Goal: Task Accomplishment & Management: Complete application form

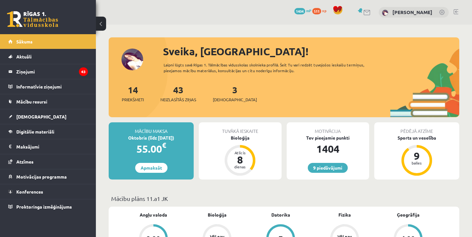
click at [230, 96] on div "3 Ieskaites" at bounding box center [235, 93] width 44 height 20
click at [225, 91] on link "3 Ieskaites" at bounding box center [235, 93] width 44 height 19
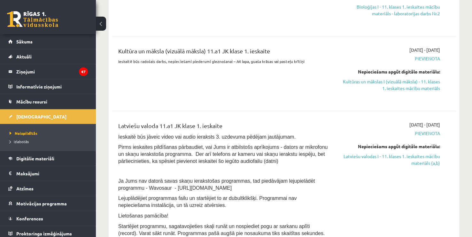
scroll to position [232, 0]
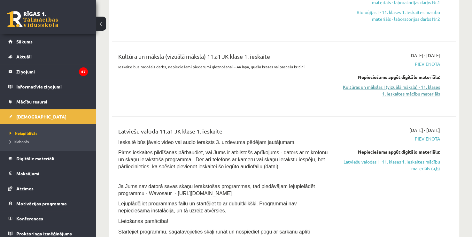
click at [427, 89] on link "Kultūras un mākslas I (vizuālā māksla) - 11. klases 1. ieskaites mācību materiā…" at bounding box center [389, 90] width 101 height 13
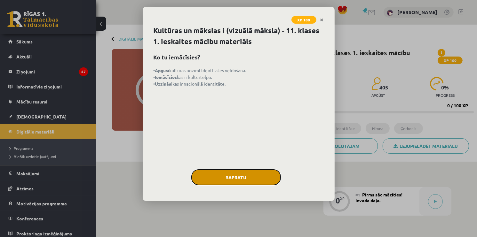
click at [248, 174] on button "Sapratu" at bounding box center [236, 178] width 90 height 16
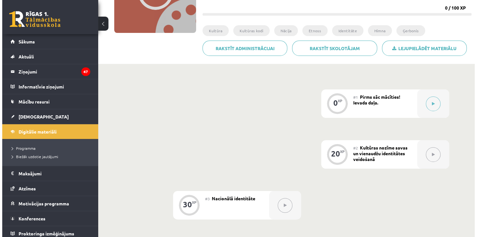
scroll to position [105, 0]
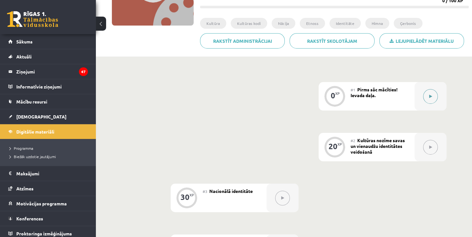
click at [432, 99] on button at bounding box center [430, 96] width 15 height 15
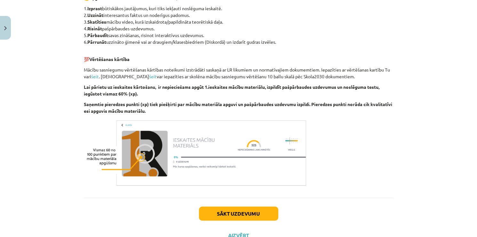
scroll to position [346, 0]
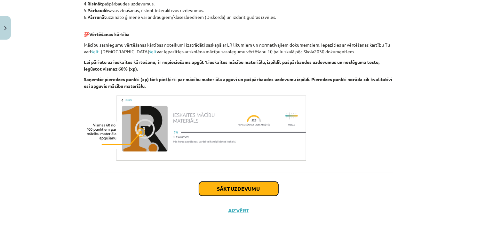
click at [227, 182] on button "Sākt uzdevumu" at bounding box center [238, 189] width 79 height 14
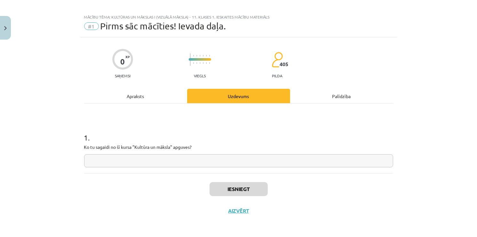
click at [166, 163] on input "text" at bounding box center [238, 160] width 309 height 13
type input "**********"
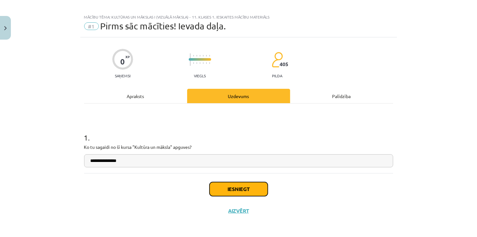
click at [234, 188] on button "Iesniegt" at bounding box center [239, 189] width 58 height 14
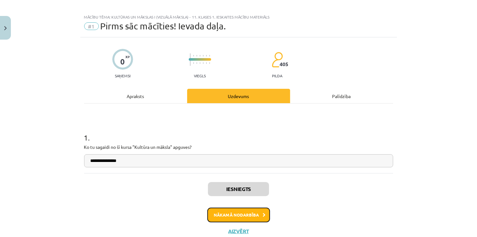
click at [256, 217] on button "Nākamā nodarbība" at bounding box center [238, 215] width 63 height 15
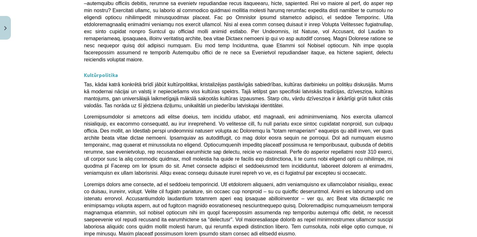
scroll to position [1698, 0]
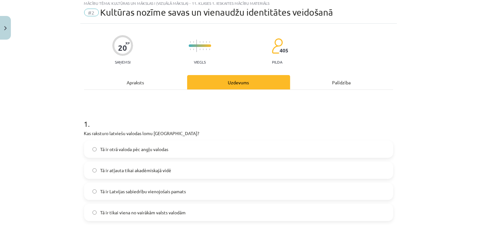
scroll to position [16, 0]
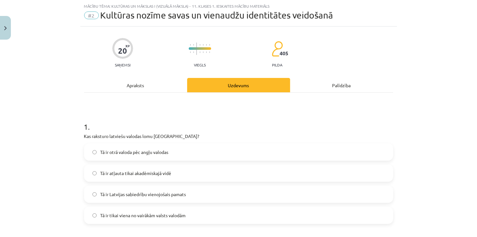
drag, startPoint x: 78, startPoint y: 132, endPoint x: 216, endPoint y: 113, distance: 139.5
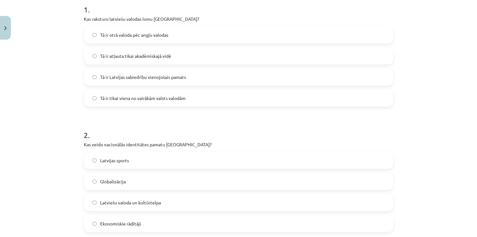
scroll to position [158, 0]
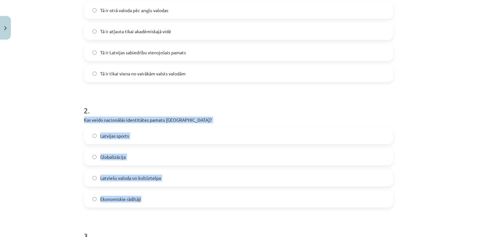
drag, startPoint x: 80, startPoint y: 118, endPoint x: 193, endPoint y: 191, distance: 134.4
click at [193, 191] on div "20 XP Saņemsi Viegls 405 pilda Apraksts Uzdevums Palīdzība 1 . Kas raksturo lat…" at bounding box center [238, 201] width 317 height 633
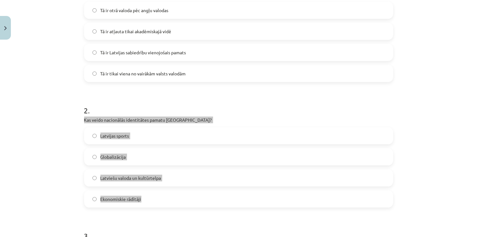
copy div "Kas veido nacionālās identitātes pamatu Latvijā? Latvijas sports Globalizācija …"
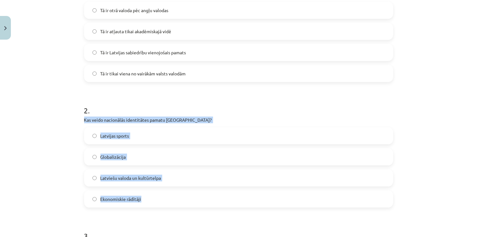
click at [58, 182] on div "Mācību tēma: Kultūras un mākslas i (vizuālā māksla) - 11. klases 1. ieskaites m…" at bounding box center [238, 118] width 477 height 237
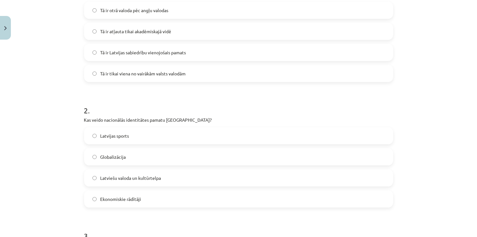
click at [111, 181] on label "Latviešu valoda un kultūrtelpa" at bounding box center [239, 178] width 308 height 16
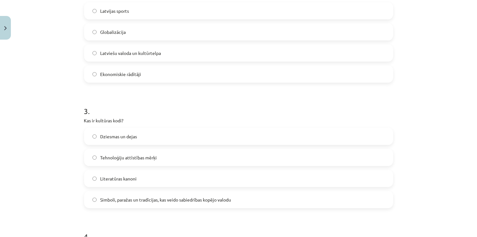
scroll to position [283, 0]
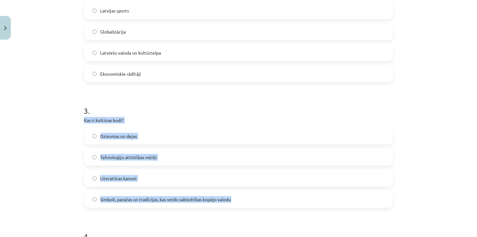
drag, startPoint x: 80, startPoint y: 119, endPoint x: 241, endPoint y: 204, distance: 182.6
click at [241, 204] on div "20 XP Saņemsi Viegls 405 pilda Apraksts Uzdevums Palīdzība 1 . Kas raksturo lat…" at bounding box center [238, 75] width 317 height 633
copy div "Kas ir kultūras kodi? Dziesmas un dejas Tehnoloģiju attīstības mērķi Literatūra…"
click at [36, 144] on div "Mācību tēma: Kultūras un mākslas i (vizuālā māksla) - 11. klases 1. ieskaites m…" at bounding box center [238, 118] width 477 height 237
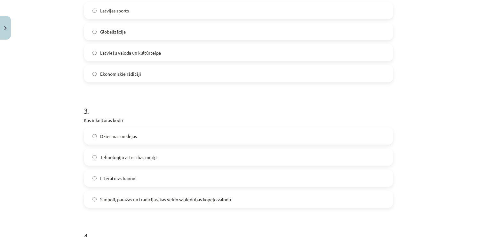
click at [91, 196] on label "Simboli, paražas un tradīcijas, kas veido sabiedrības kopējo valodu" at bounding box center [239, 200] width 308 height 16
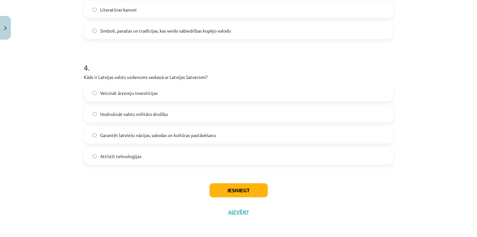
scroll to position [452, 0]
click at [91, 138] on label "Garantēt latviešu nācijas, valodas un kultūras pastāvēšanu" at bounding box center [239, 136] width 308 height 16
click at [251, 188] on button "Iesniegt" at bounding box center [239, 191] width 58 height 14
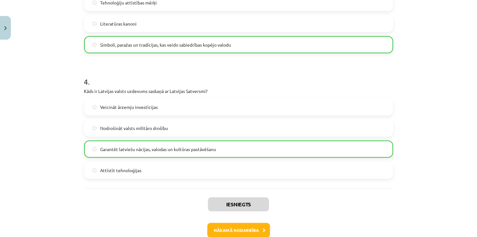
scroll to position [474, 0]
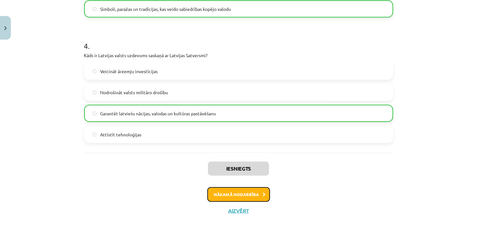
click at [246, 189] on button "Nākamā nodarbība" at bounding box center [238, 194] width 63 height 15
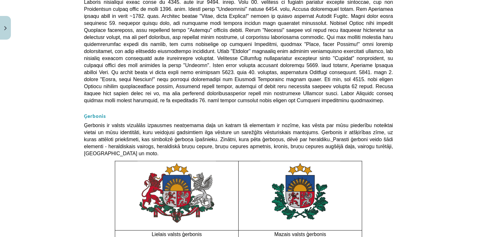
scroll to position [473, 0]
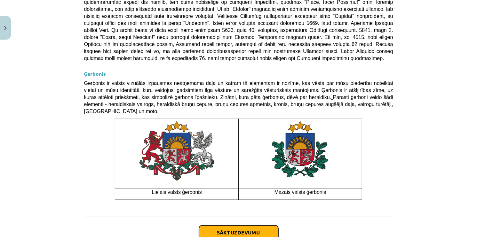
click at [238, 226] on button "Sākt uzdevumu" at bounding box center [238, 233] width 79 height 14
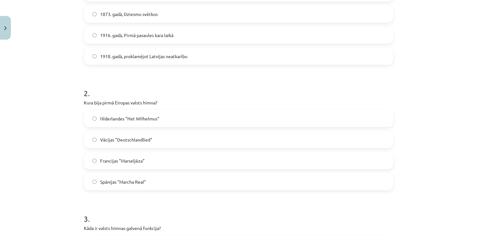
scroll to position [177, 0]
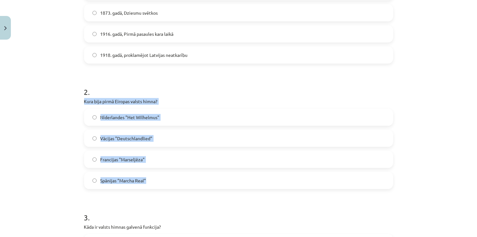
drag, startPoint x: 81, startPoint y: 100, endPoint x: 184, endPoint y: 184, distance: 133.0
click at [42, 170] on div "Mācību tēma: Kultūras un mākslas i (vizuālā māksla) - 11. klases 1. ieskaites m…" at bounding box center [238, 118] width 477 height 237
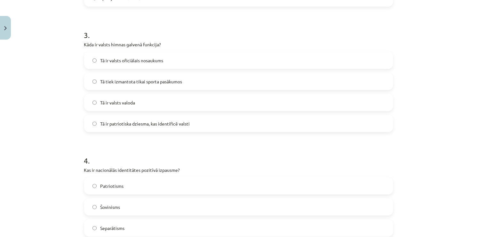
scroll to position [360, 0]
click at [97, 123] on label "Tā ir patriotiska dziesma, kas identificē valsti" at bounding box center [239, 123] width 308 height 16
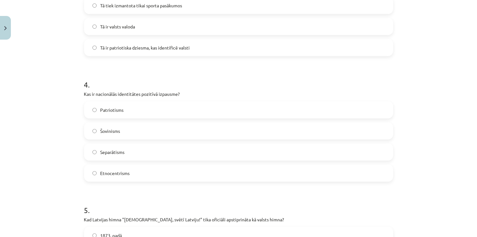
scroll to position [452, 0]
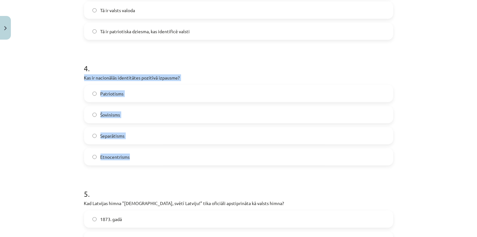
drag, startPoint x: 80, startPoint y: 75, endPoint x: 157, endPoint y: 155, distance: 110.8
click at [157, 155] on div "30 XP Saņemsi Viegls 405 pilda Apraksts Uzdevums Palīdzība 1 . Kad Latvijas sar…" at bounding box center [238, 33] width 317 height 884
copy div "Kas ir nacionālās identitātes pozitīvā izpausme? Patriotisms Šovinisms Separāti…"
click at [10, 102] on div "Mācību tēma: Kultūras un mākslas i (vizuālā māksla) - 11. klases 1. ieskaites m…" at bounding box center [238, 118] width 477 height 237
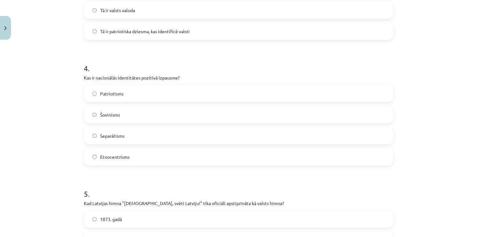
click at [91, 90] on label "Patriotisms" at bounding box center [239, 94] width 308 height 16
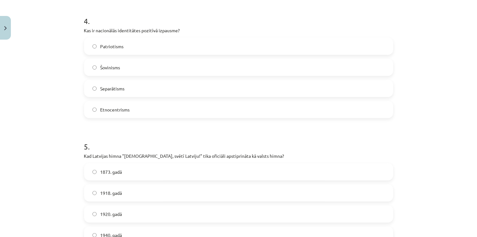
scroll to position [531, 0]
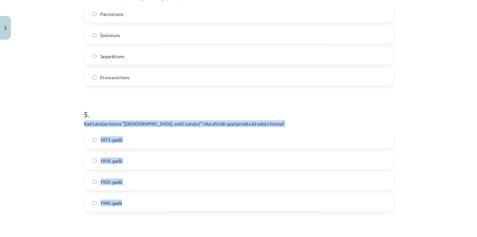
drag, startPoint x: 81, startPoint y: 122, endPoint x: 172, endPoint y: 207, distance: 124.7
copy div "Kad Latvijas himna "Dievs, svētī Latviju!" tika oficiāli apstiprināta kā valsts…"
click at [93, 184] on label "1920. gadā" at bounding box center [239, 182] width 308 height 16
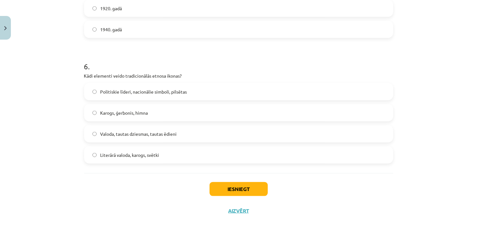
scroll to position [705, 0]
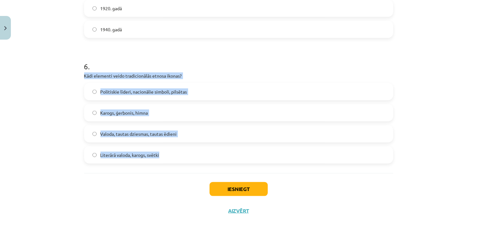
drag, startPoint x: 81, startPoint y: 74, endPoint x: 177, endPoint y: 155, distance: 126.0
copy div "Kādi elementi veido tradicionālās etnosa ikonas? Politiskie līderi, nacionālie …"
click at [85, 130] on label "Valoda, tautas dziesmas, tautas ēdieni" at bounding box center [239, 134] width 308 height 16
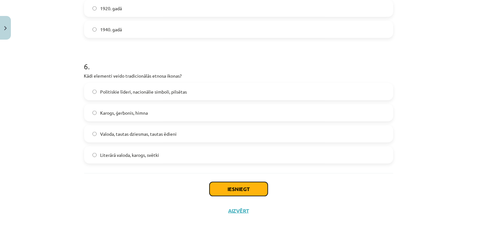
click at [243, 188] on button "Iesniegt" at bounding box center [239, 189] width 58 height 14
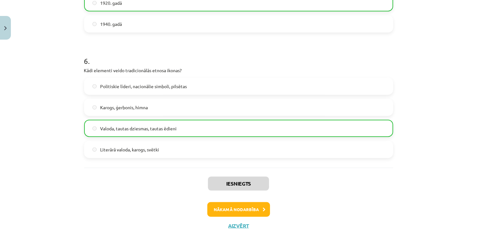
scroll to position [725, 0]
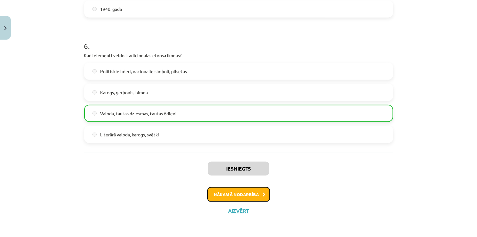
click at [229, 195] on button "Nākamā nodarbība" at bounding box center [238, 194] width 63 height 15
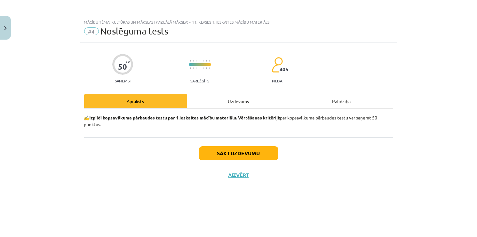
scroll to position [0, 0]
click at [240, 153] on button "Sākt uzdevumu" at bounding box center [238, 153] width 79 height 14
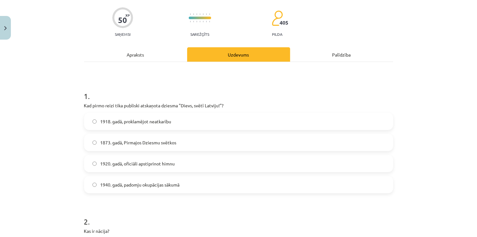
scroll to position [49, 0]
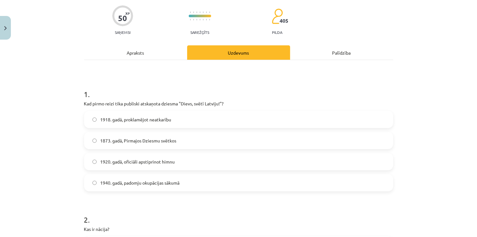
click at [93, 123] on label "1918. gadā, proklamējot neatkarību" at bounding box center [239, 120] width 308 height 16
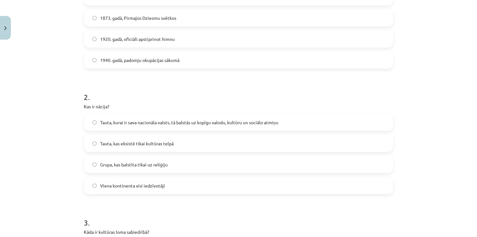
scroll to position [175, 0]
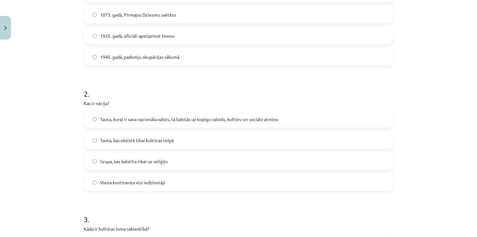
click at [96, 119] on label "Tauta, kurai ir sava nacionāla valsts, tā balstās uz kopīgu valodu, kultūru un …" at bounding box center [239, 119] width 308 height 16
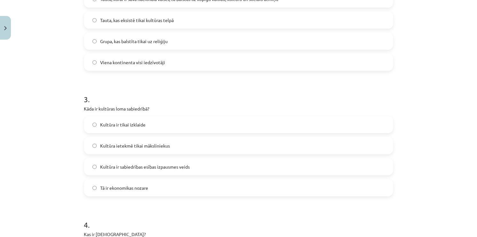
scroll to position [295, 0]
click at [97, 165] on label "Kultūra ir sabiedrības esības izpausmes veids" at bounding box center [239, 167] width 308 height 16
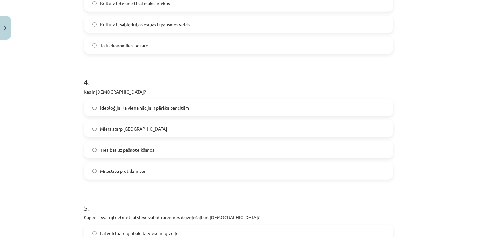
scroll to position [438, 0]
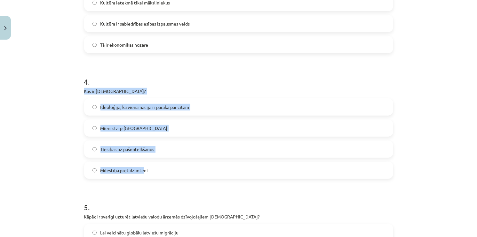
drag, startPoint x: 81, startPoint y: 91, endPoint x: 140, endPoint y: 170, distance: 98.5
copy div "Kas ir šovinisms? Ideoloģija, ka viena nācija ir pārāka par citām Miers starp n…"
click at [58, 113] on div "Mācību tēma: Kultūras un mākslas i (vizuālā māksla) - 11. klases 1. ieskaites m…" at bounding box center [238, 118] width 477 height 237
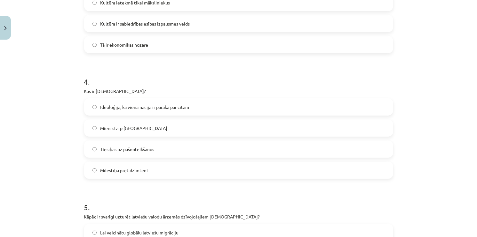
click at [94, 106] on label "Ideoloģija, ka viena nācija ir pārāka par citām" at bounding box center [239, 107] width 308 height 16
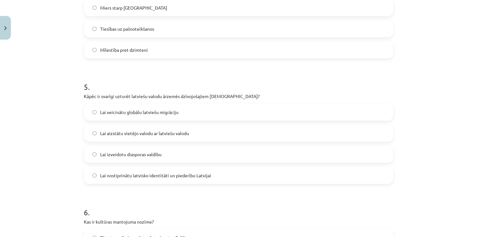
scroll to position [558, 0]
click at [100, 177] on span "Lai nostiprinātu latvisko identitāti un piederību Latvijai" at bounding box center [155, 176] width 111 height 7
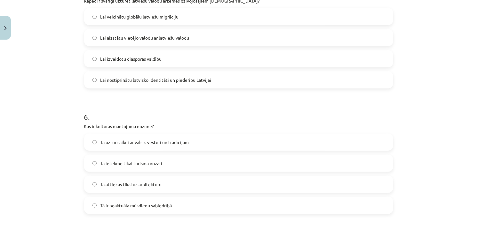
scroll to position [677, 0]
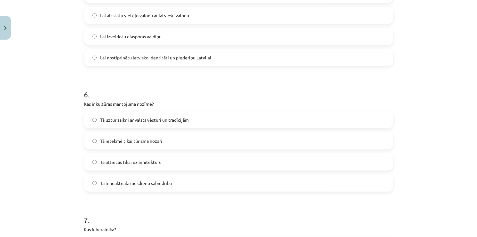
click at [97, 119] on label "Tā uztur saikni ar valsts vēsturi un tradīcijām" at bounding box center [239, 120] width 308 height 16
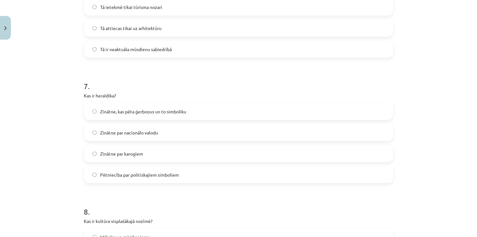
scroll to position [812, 0]
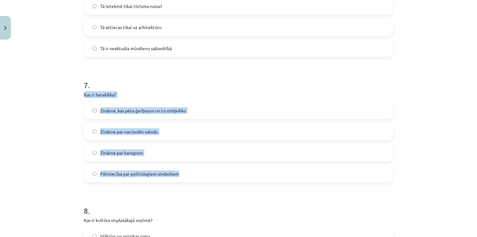
drag, startPoint x: 80, startPoint y: 94, endPoint x: 177, endPoint y: 176, distance: 127.1
copy div "Kas ir heraldika? Zinātne, kas pēta ģerboņus un to simboliku Zinātne par nacion…"
click at [27, 129] on div "Mācību tēma: Kultūras un mākslas i (vizuālā māksla) - 11. klases 1. ieskaites m…" at bounding box center [238, 118] width 477 height 237
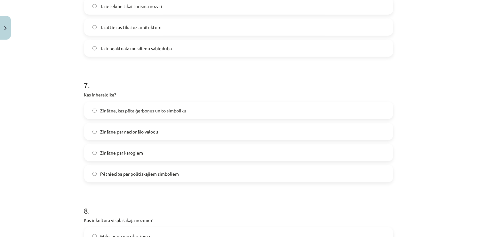
click at [94, 110] on label "Zinātne, kas pēta ģerboņus un to simboliku" at bounding box center [239, 111] width 308 height 16
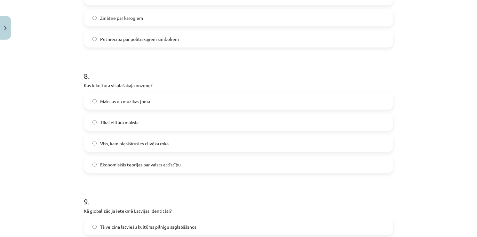
scroll to position [947, 0]
click at [94, 143] on label "Viss, kam pieskārusies cilvēka roka" at bounding box center [239, 143] width 308 height 16
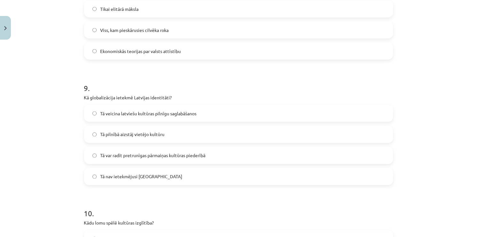
scroll to position [1061, 0]
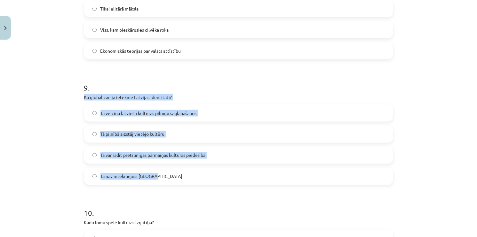
drag, startPoint x: 82, startPoint y: 96, endPoint x: 194, endPoint y: 176, distance: 138.2
click at [194, 176] on div "9 . Kā globalizācija ietekmē Latvijas identitāti? Tā veicina latviešu kultūras …" at bounding box center [238, 128] width 309 height 113
copy div "Kā globalizācija ietekmē Latvijas identitāti? Tā veicina latviešu kultūras piln…"
click at [56, 128] on div "Mācību tēma: Kultūras un mākslas i (vizuālā māksla) - 11. klases 1. ieskaites m…" at bounding box center [238, 118] width 477 height 237
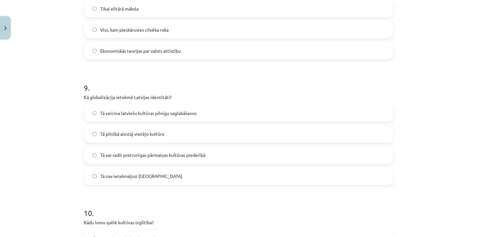
click at [107, 158] on label "Tā var radīt pretrunīgas pārmaiņas kultūras piederībā" at bounding box center [239, 155] width 308 height 16
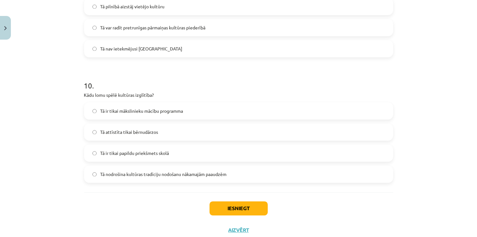
scroll to position [1189, 0]
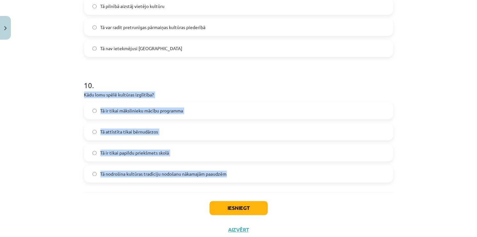
drag, startPoint x: 83, startPoint y: 95, endPoint x: 237, endPoint y: 175, distance: 174.1
click at [237, 175] on div "10 . Kādu lomu spēlē kultūras izglītība? Tā ir tikai mākslinieku mācību program…" at bounding box center [238, 126] width 309 height 113
copy div "Kādu lomu spēlē kultūras izglītība? Tā ir tikai mākslinieku mācību programma Tā…"
click at [52, 164] on div "Mācību tēma: Kultūras un mākslas i (vizuālā māksla) - 11. klases 1. ieskaites m…" at bounding box center [238, 118] width 477 height 237
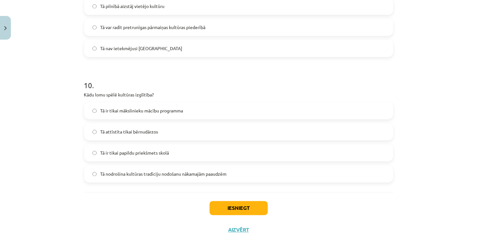
click at [120, 173] on span "Tā nodrošina kultūras tradīciju nodošanu nākamajām paaudzēm" at bounding box center [163, 174] width 126 height 7
click at [229, 212] on button "Iesniegt" at bounding box center [239, 209] width 58 height 14
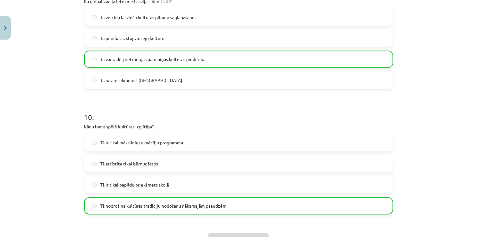
scroll to position [1228, 0]
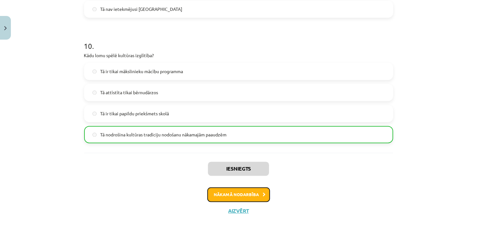
click at [237, 197] on button "Nākamā nodarbība" at bounding box center [238, 194] width 63 height 15
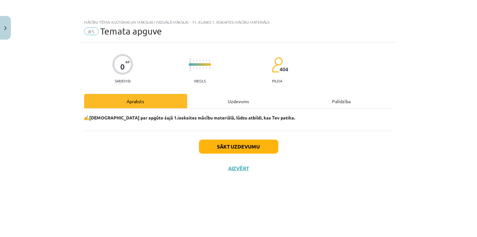
scroll to position [0, 0]
click at [238, 148] on button "Sākt uzdevumu" at bounding box center [238, 147] width 79 height 14
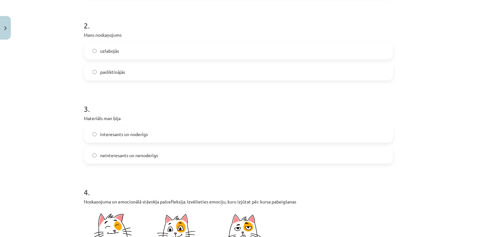
scroll to position [210, 0]
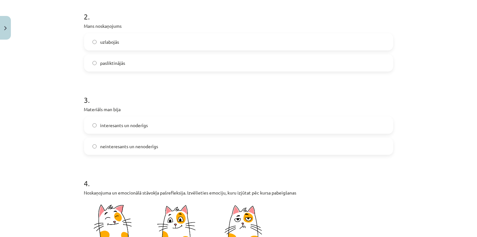
click at [92, 128] on label "interesants un noderīgs" at bounding box center [239, 125] width 308 height 16
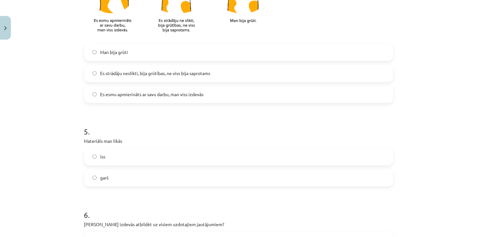
scroll to position [449, 0]
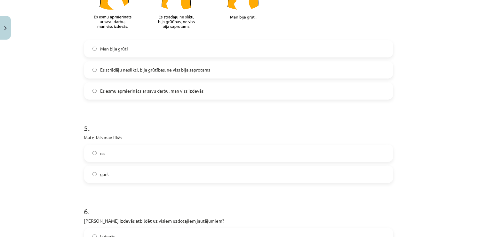
click at [93, 177] on label "garš" at bounding box center [239, 175] width 308 height 16
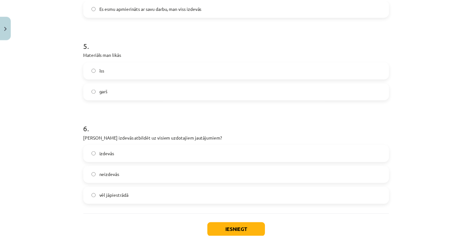
scroll to position [535, 0]
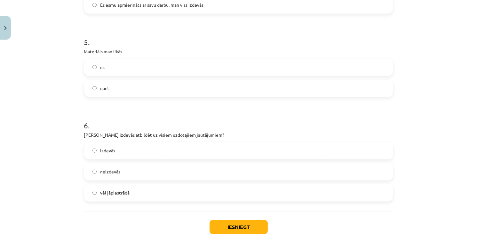
click at [93, 195] on label "vēl jāpiestrādā" at bounding box center [239, 193] width 308 height 16
click at [233, 224] on button "Iesniegt" at bounding box center [239, 227] width 58 height 14
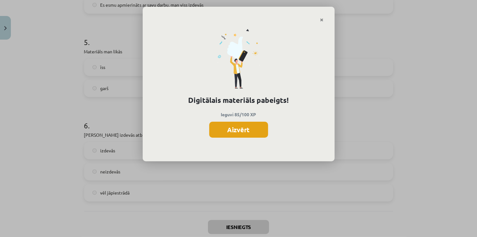
click at [230, 131] on button "Aizvērt" at bounding box center [238, 130] width 59 height 16
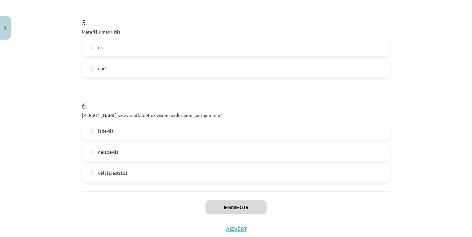
scroll to position [573, 0]
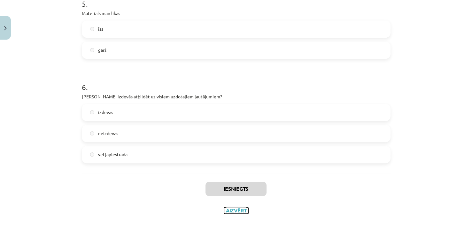
click at [242, 212] on button "Aizvērt" at bounding box center [236, 211] width 24 height 6
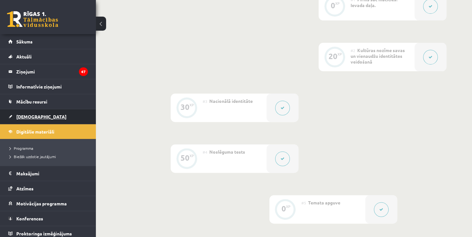
click at [36, 118] on link "[DEMOGRAPHIC_DATA]" at bounding box center [48, 116] width 80 height 15
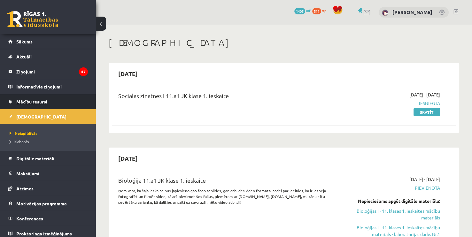
click at [40, 101] on span "Mācību resursi" at bounding box center [31, 102] width 31 height 6
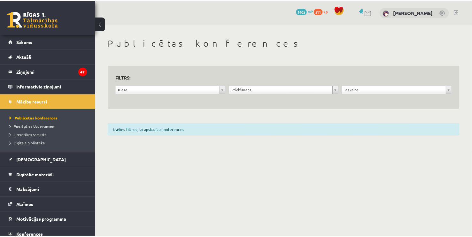
scroll to position [20, 0]
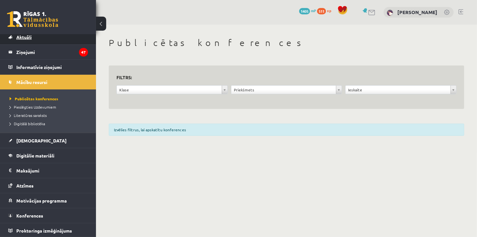
click at [39, 38] on link "Aktuāli" at bounding box center [48, 37] width 80 height 15
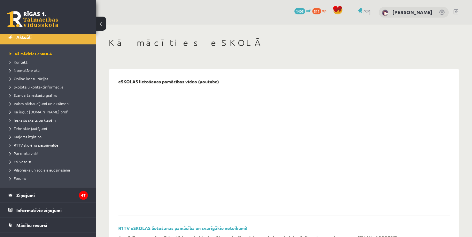
click at [320, 7] on div "511 xp" at bounding box center [321, 10] width 17 height 7
click at [321, 11] on span "511" at bounding box center [317, 11] width 9 height 6
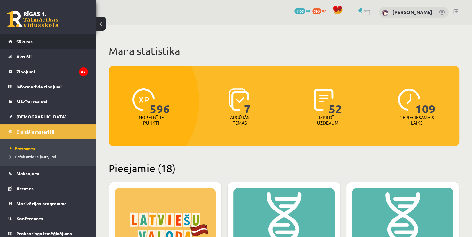
click at [38, 45] on link "Sākums" at bounding box center [48, 41] width 80 height 15
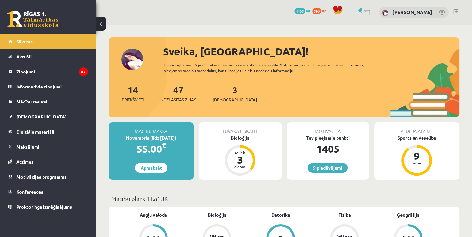
click at [220, 88] on div "3 Ieskaites" at bounding box center [235, 93] width 44 height 20
click at [225, 94] on link "3 Ieskaites" at bounding box center [235, 93] width 44 height 19
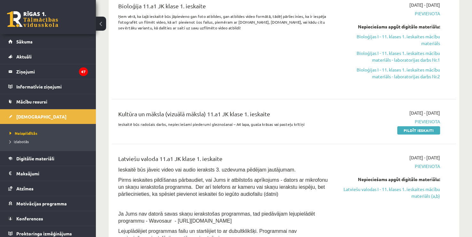
scroll to position [180, 0]
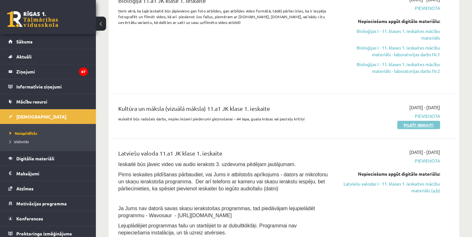
click at [407, 122] on link "Pildīt ieskaiti" at bounding box center [419, 125] width 43 height 8
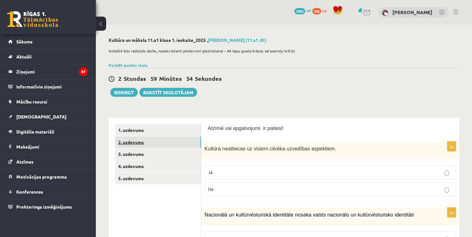
click at [151, 141] on link "2. uzdevums" at bounding box center [158, 143] width 86 height 12
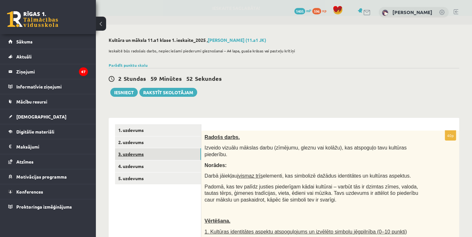
click at [152, 157] on link "3. uzdevums" at bounding box center [158, 154] width 86 height 12
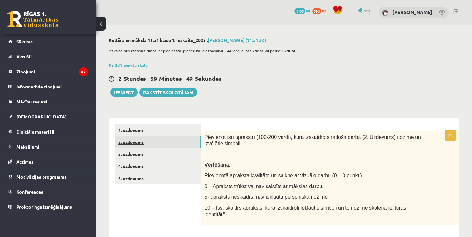
click at [148, 144] on link "2. uzdevums" at bounding box center [158, 143] width 86 height 12
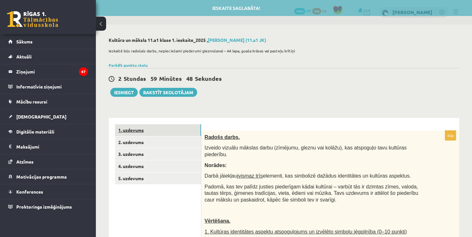
click at [148, 127] on link "1. uzdevums" at bounding box center [158, 130] width 86 height 12
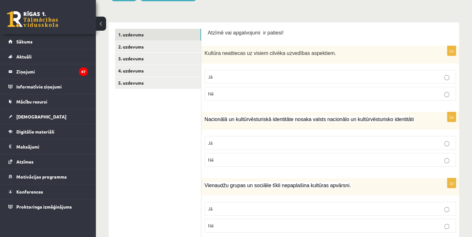
scroll to position [99, 0]
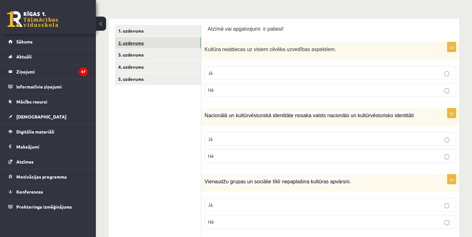
click at [147, 44] on link "2. uzdevums" at bounding box center [158, 43] width 86 height 12
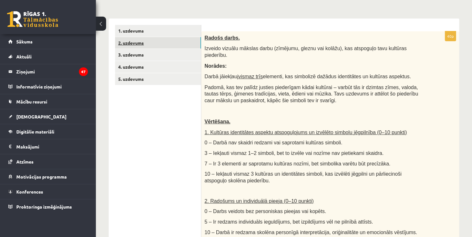
scroll to position [0, 0]
click at [135, 32] on link "1. uzdevums" at bounding box center [158, 31] width 86 height 12
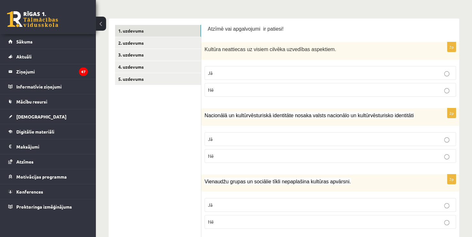
click at [213, 89] on span "Nē" at bounding box center [211, 90] width 6 height 6
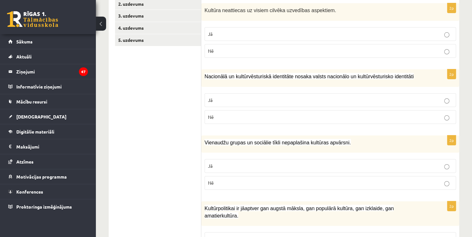
scroll to position [142, 0]
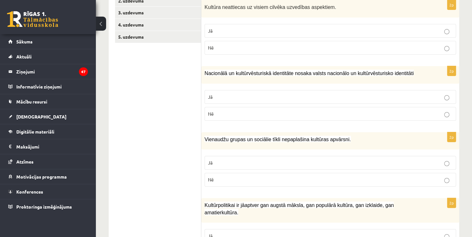
click at [214, 97] on p "Jā" at bounding box center [330, 97] width 245 height 7
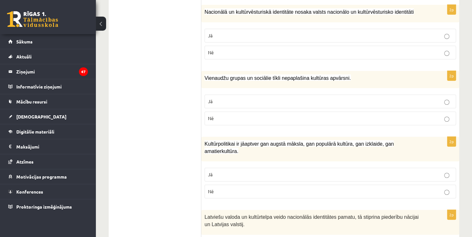
scroll to position [204, 0]
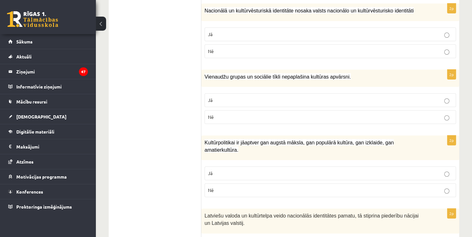
click at [235, 97] on p "Jā" at bounding box center [330, 100] width 245 height 7
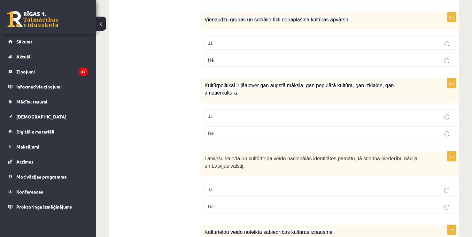
scroll to position [262, 0]
click at [220, 109] on label "Jā" at bounding box center [331, 116] width 252 height 14
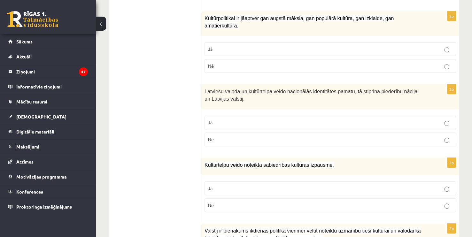
scroll to position [329, 0]
click at [214, 118] on label "Jā" at bounding box center [331, 122] width 252 height 14
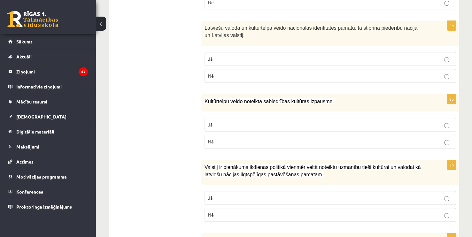
scroll to position [395, 0]
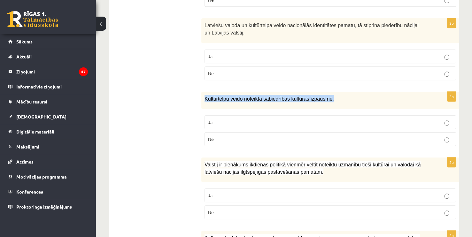
drag, startPoint x: 206, startPoint y: 90, endPoint x: 340, endPoint y: 91, distance: 134.3
click at [340, 95] on p "Kultūrtelpu veido noteikta sabiedrības kultūras izpausme." at bounding box center [315, 98] width 220 height 7
copy span "Kultūrtelpu veido noteikta sabiedrības kultūras izpausme."
click at [230, 118] on label "Jā" at bounding box center [331, 122] width 252 height 14
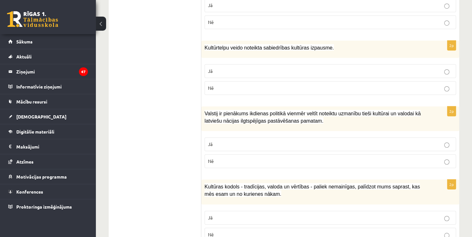
scroll to position [470, 0]
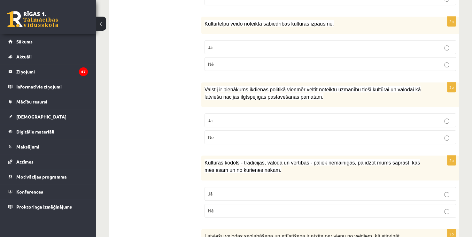
click at [273, 117] on p "Jā" at bounding box center [330, 120] width 245 height 7
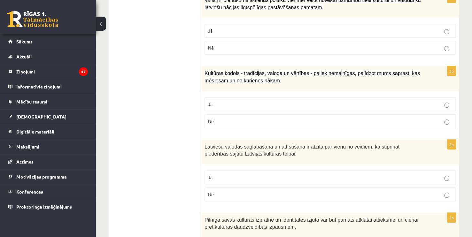
scroll to position [562, 0]
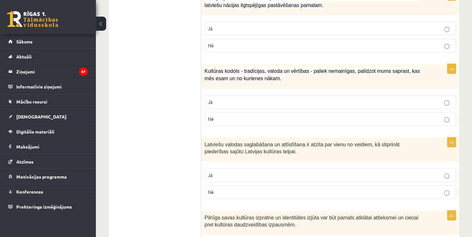
click at [260, 116] on p "Nē" at bounding box center [330, 119] width 245 height 7
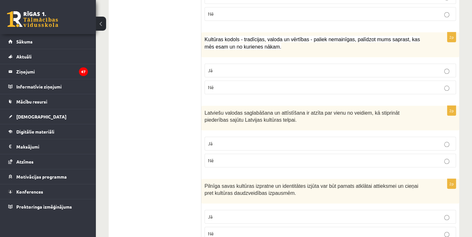
scroll to position [592, 0]
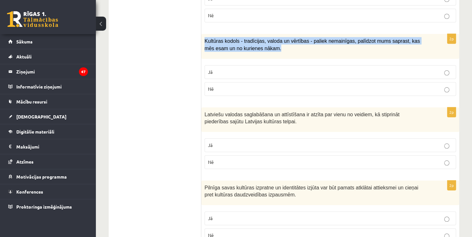
drag, startPoint x: 203, startPoint y: 31, endPoint x: 266, endPoint y: 44, distance: 64.1
click at [266, 44] on div "Kultūras kodols - tradīcijas, valoda un vērtības - paliek nemainīgas, palīdzot …" at bounding box center [331, 46] width 258 height 25
drag, startPoint x: 203, startPoint y: 29, endPoint x: 273, endPoint y: 42, distance: 70.3
click at [273, 42] on div "Kultūras kodols - tradīcijas, valoda un vērtības - paliek nemainīgas, palīdzot …" at bounding box center [331, 46] width 258 height 25
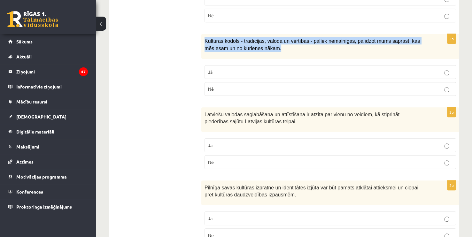
copy span "Kultūras kodols - tradīcijas, valoda un vērtības - paliek nemainīgas, palīdzot …"
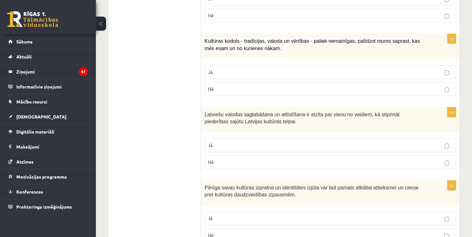
click at [226, 65] on label "Jā" at bounding box center [331, 72] width 252 height 14
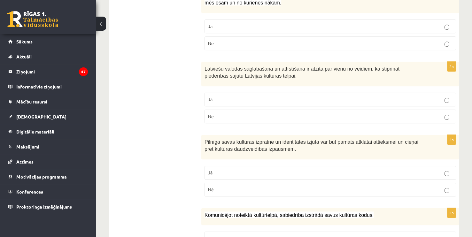
scroll to position [638, 0]
drag, startPoint x: 219, startPoint y: 65, endPoint x: 193, endPoint y: 74, distance: 28.0
click at [193, 74] on div "**********" at bounding box center [284, 13] width 351 height 1066
click at [193, 74] on ul "1. uzdevums 2. uzdevums 3. uzdevums 4. uzdevums 5. uzdevums" at bounding box center [158, 12] width 86 height 1053
click at [247, 96] on p "Jā" at bounding box center [330, 99] width 245 height 7
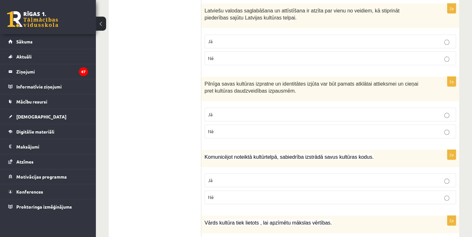
scroll to position [697, 0]
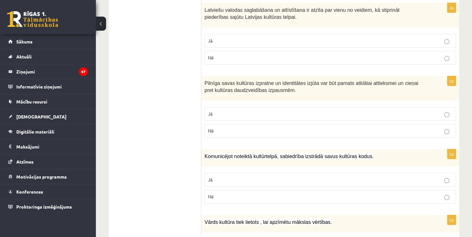
click at [219, 104] on fieldset "Jā Nē" at bounding box center [331, 122] width 252 height 36
click at [220, 108] on label "Jā" at bounding box center [331, 114] width 252 height 14
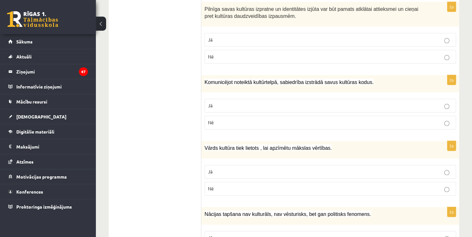
scroll to position [771, 0]
click at [249, 102] on p "Jā" at bounding box center [330, 105] width 245 height 7
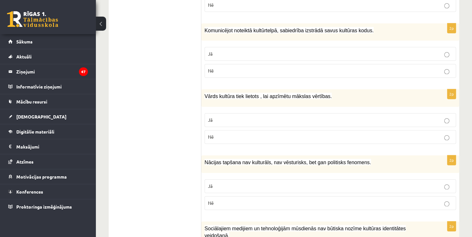
scroll to position [824, 0]
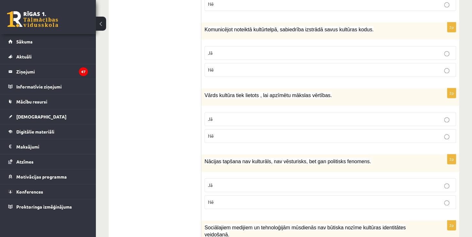
click at [240, 116] on p "Jā" at bounding box center [330, 119] width 245 height 7
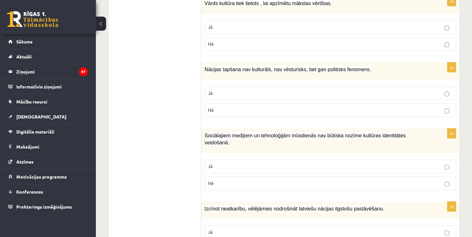
scroll to position [916, 0]
click at [229, 107] on p "Nē" at bounding box center [330, 110] width 245 height 7
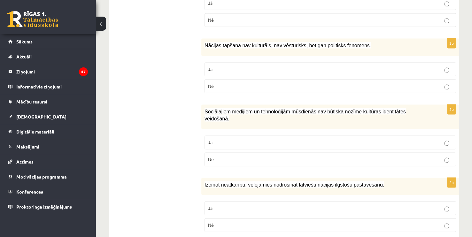
click at [236, 156] on p "Nē" at bounding box center [330, 159] width 245 height 7
click at [248, 202] on label "Jā" at bounding box center [331, 209] width 252 height 14
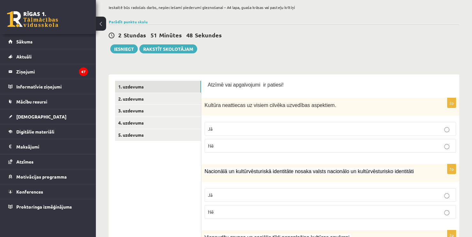
scroll to position [0, 0]
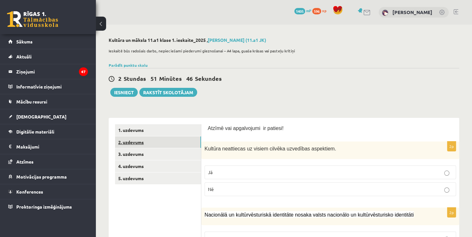
click at [157, 140] on link "2. uzdevums" at bounding box center [158, 143] width 86 height 12
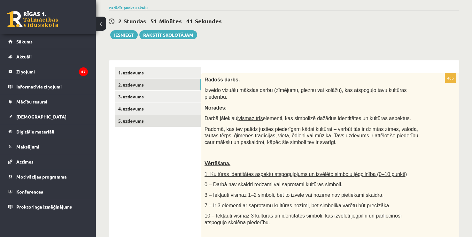
scroll to position [58, 0]
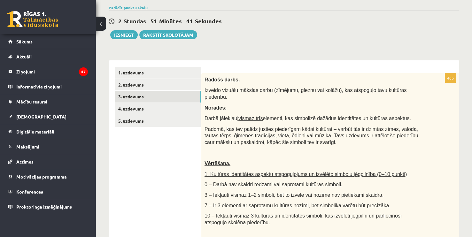
click at [162, 97] on link "3. uzdevums" at bounding box center [158, 97] width 86 height 12
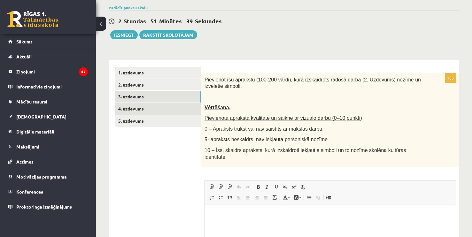
drag, startPoint x: 162, startPoint y: 97, endPoint x: 155, endPoint y: 111, distance: 16.0
click at [155, 111] on link "4. uzdevums" at bounding box center [158, 109] width 86 height 12
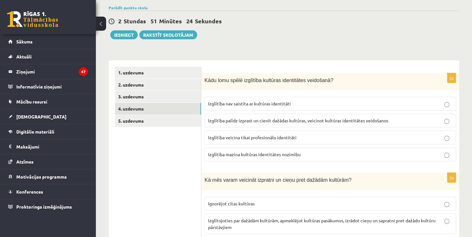
click at [391, 119] on p "Izglītība palīdz izprast un cienīt dažādas kultūras, veicinot kultūras identitā…" at bounding box center [330, 120] width 245 height 7
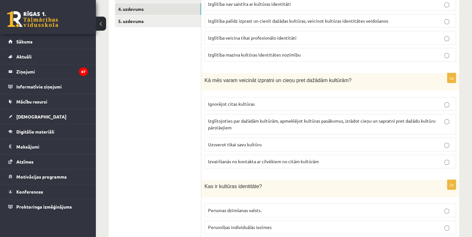
scroll to position [157, 0]
click at [363, 125] on p "Izglītojoties par dažādām kultūrām, apmeklējot kultūras pasākumus, izrādot cieņ…" at bounding box center [330, 124] width 245 height 13
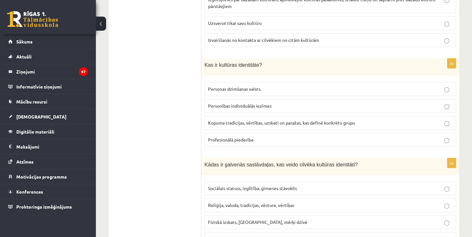
scroll to position [280, 0]
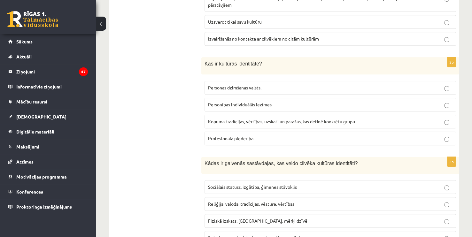
click at [289, 119] on span "Kopuma tradīcijas, vērtības, uzskati un paražas, kas definē konkrētu grupu" at bounding box center [281, 122] width 147 height 6
click at [311, 101] on p "Personības individuālās iezīmes" at bounding box center [330, 104] width 245 height 7
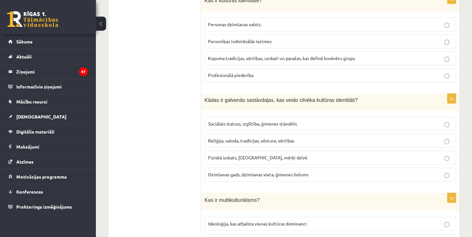
scroll to position [344, 0]
click at [273, 142] on label "Reliģija, valoda, tradīcijas, vēsture, vērtības" at bounding box center [331, 140] width 252 height 14
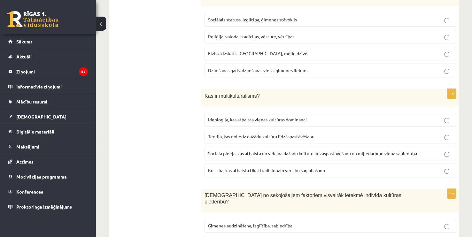
scroll to position [447, 0]
click at [251, 151] on span "Sociāla pieeja, kas atbalsta un veicina dažādu kultūru līdzāspastāvēšanu un mij…" at bounding box center [312, 154] width 209 height 6
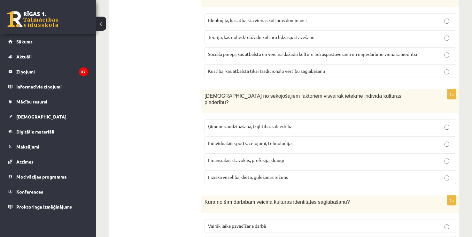
scroll to position [549, 0]
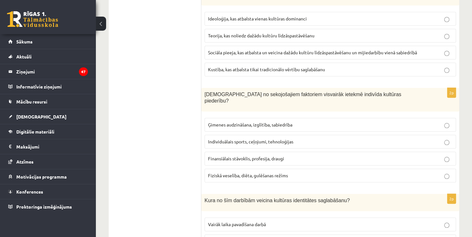
click at [246, 122] on span "Ģimenes audzināšana, izglītība, sabiedrība" at bounding box center [250, 125] width 84 height 6
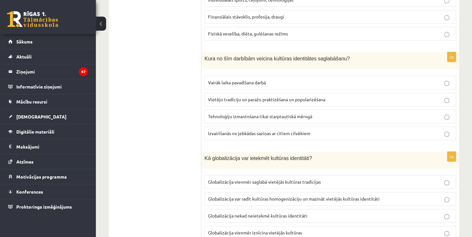
scroll to position [692, 0]
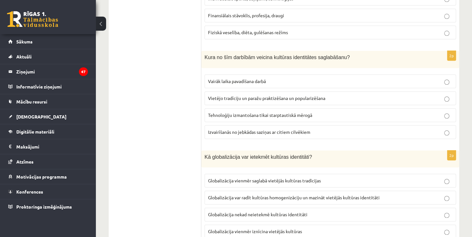
click at [233, 95] on span "Vietējo tradīciju un paražu praktizēšana un popularizēšana" at bounding box center [266, 98] width 117 height 6
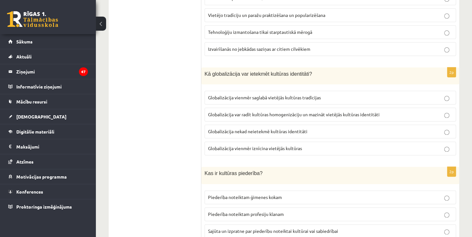
scroll to position [777, 0]
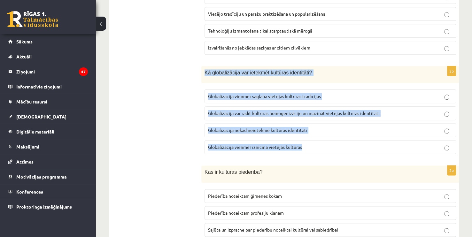
drag, startPoint x: 204, startPoint y: 62, endPoint x: 342, endPoint y: 133, distance: 154.8
click at [342, 133] on div "2p Kā globalizācija var ietekmēt kultūras identitāti? Globalizācija vienmēr sag…" at bounding box center [331, 112] width 258 height 93
copy div "Kā globalizācija var ietekmēt kultūras identitāti? Globalizācija vienmēr saglab…"
click at [254, 110] on p "Globalizācija var radīt kultūras homogenizāciju un mazināt vietējās kultūras id…" at bounding box center [330, 113] width 245 height 7
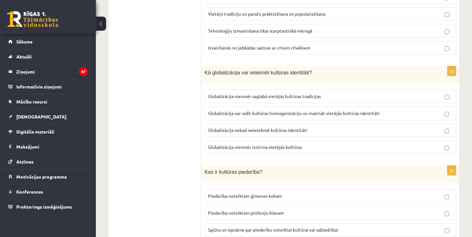
click at [254, 110] on p "Globalizācija var radīt kultūras homogenizāciju un mazināt vietējās kultūras id…" at bounding box center [330, 113] width 245 height 7
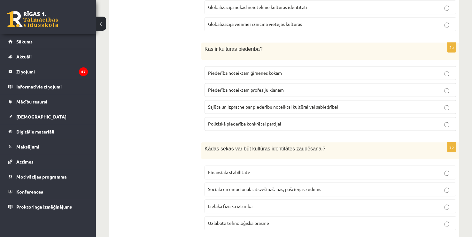
scroll to position [905, 0]
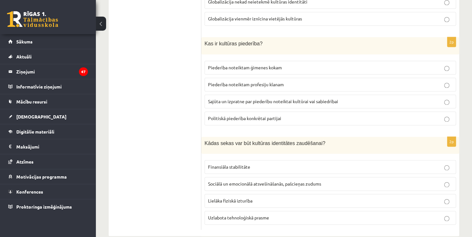
click at [225, 99] on span "Sajūta un izpratne par piederību noteiktai kultūrai vai sabiedrībai" at bounding box center [273, 102] width 130 height 6
click at [251, 177] on label "Sociālā un emocionālā atsvešināšanās, pašcieņas zudums" at bounding box center [331, 184] width 252 height 14
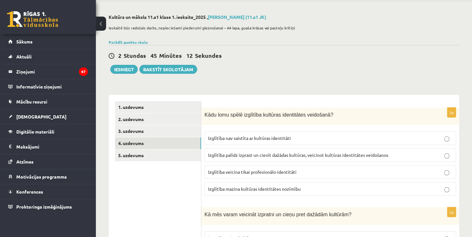
scroll to position [0, 0]
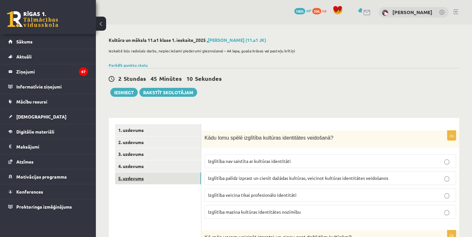
click at [142, 184] on link "5. uzdevums" at bounding box center [158, 179] width 86 height 12
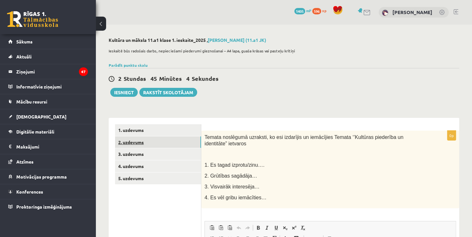
click at [135, 141] on link "2. uzdevums" at bounding box center [158, 143] width 86 height 12
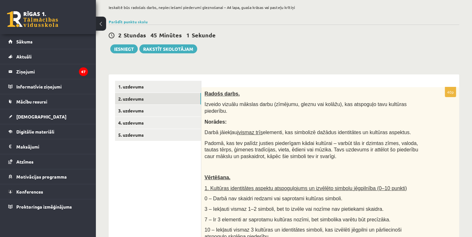
scroll to position [46, 0]
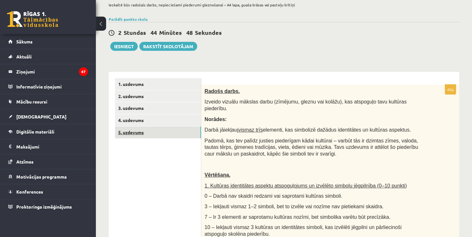
click at [142, 132] on link "5. uzdevums" at bounding box center [158, 133] width 86 height 12
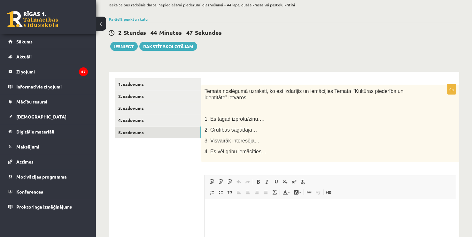
scroll to position [0, 0]
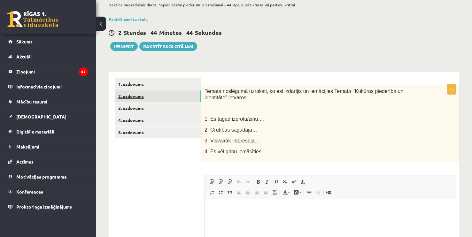
click at [131, 98] on link "2. uzdevums" at bounding box center [158, 97] width 86 height 12
